Goal: Navigation & Orientation: Find specific page/section

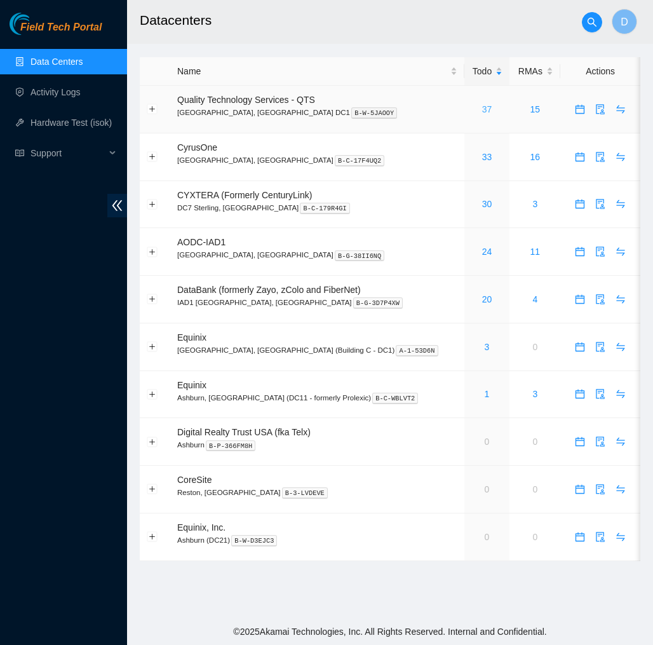
click at [482, 109] on link "37" at bounding box center [487, 109] width 10 height 10
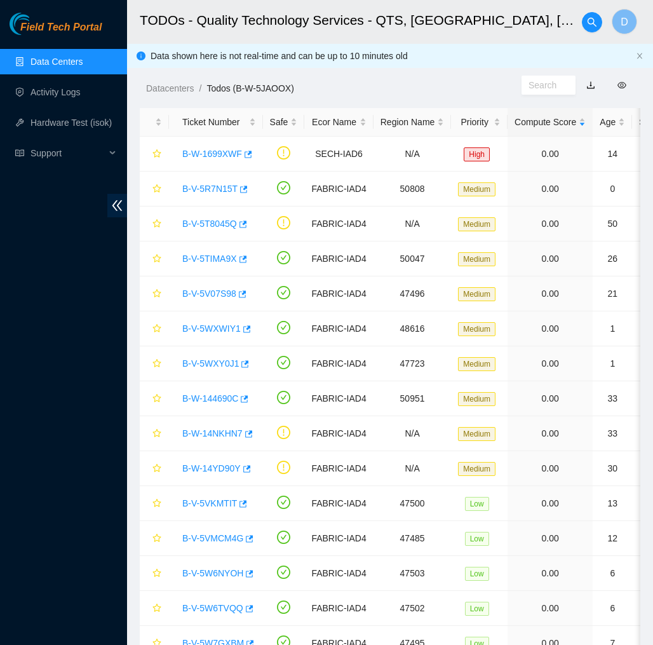
click at [71, 57] on link "Data Centers" at bounding box center [56, 62] width 52 height 10
